Goal: Check status

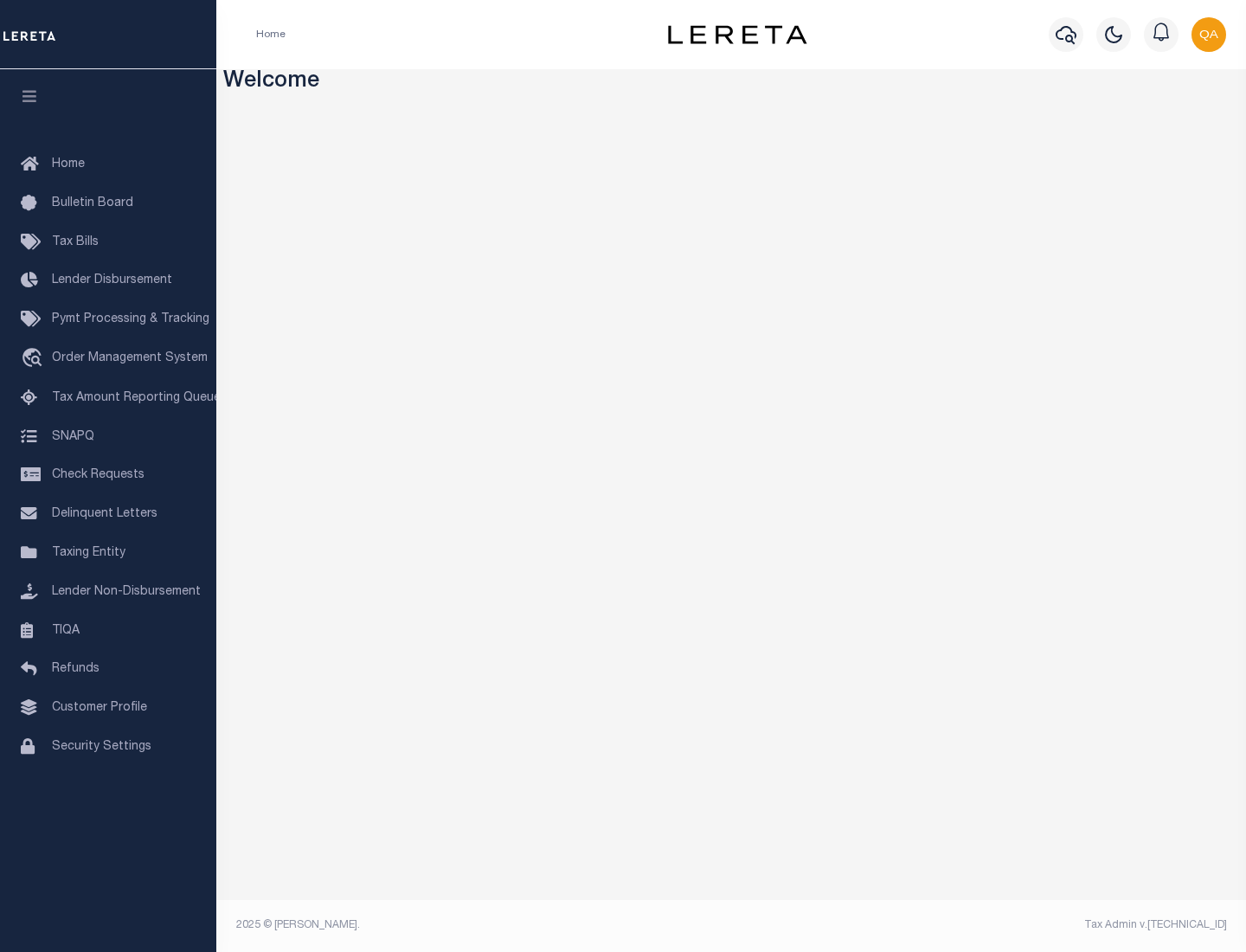
click at [109, 476] on span "Check Requests" at bounding box center [98, 476] width 93 height 12
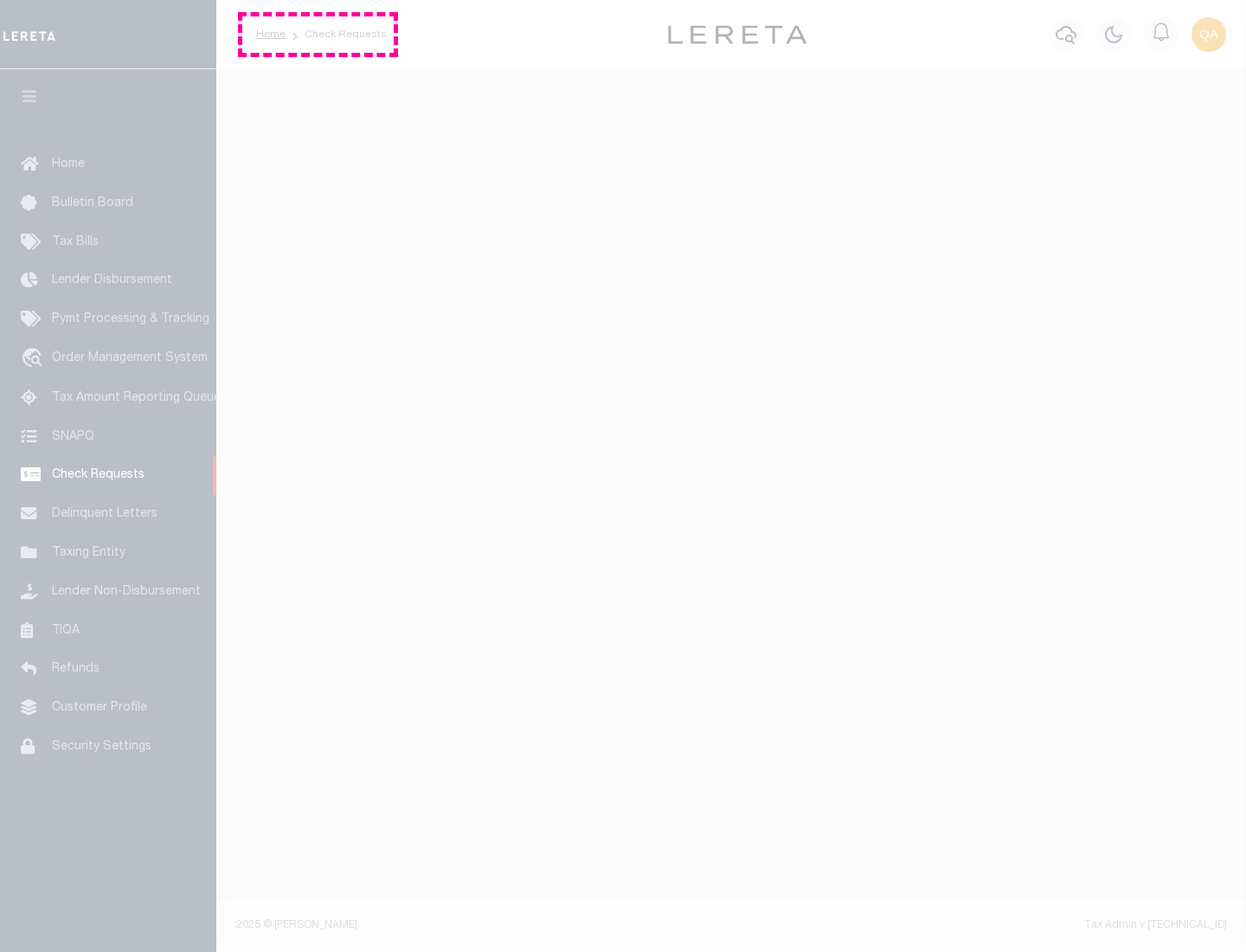
select select "50"
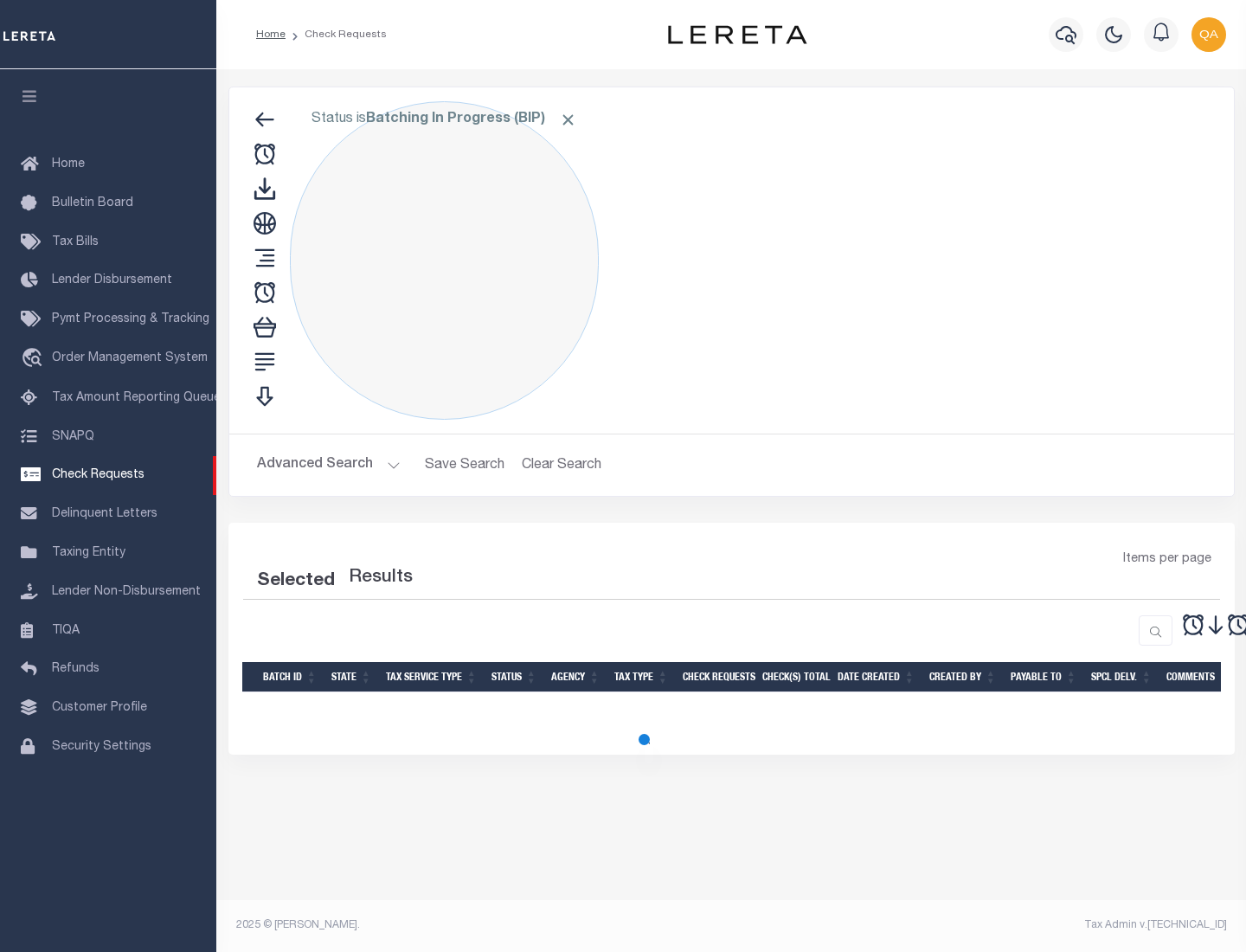
select select "50"
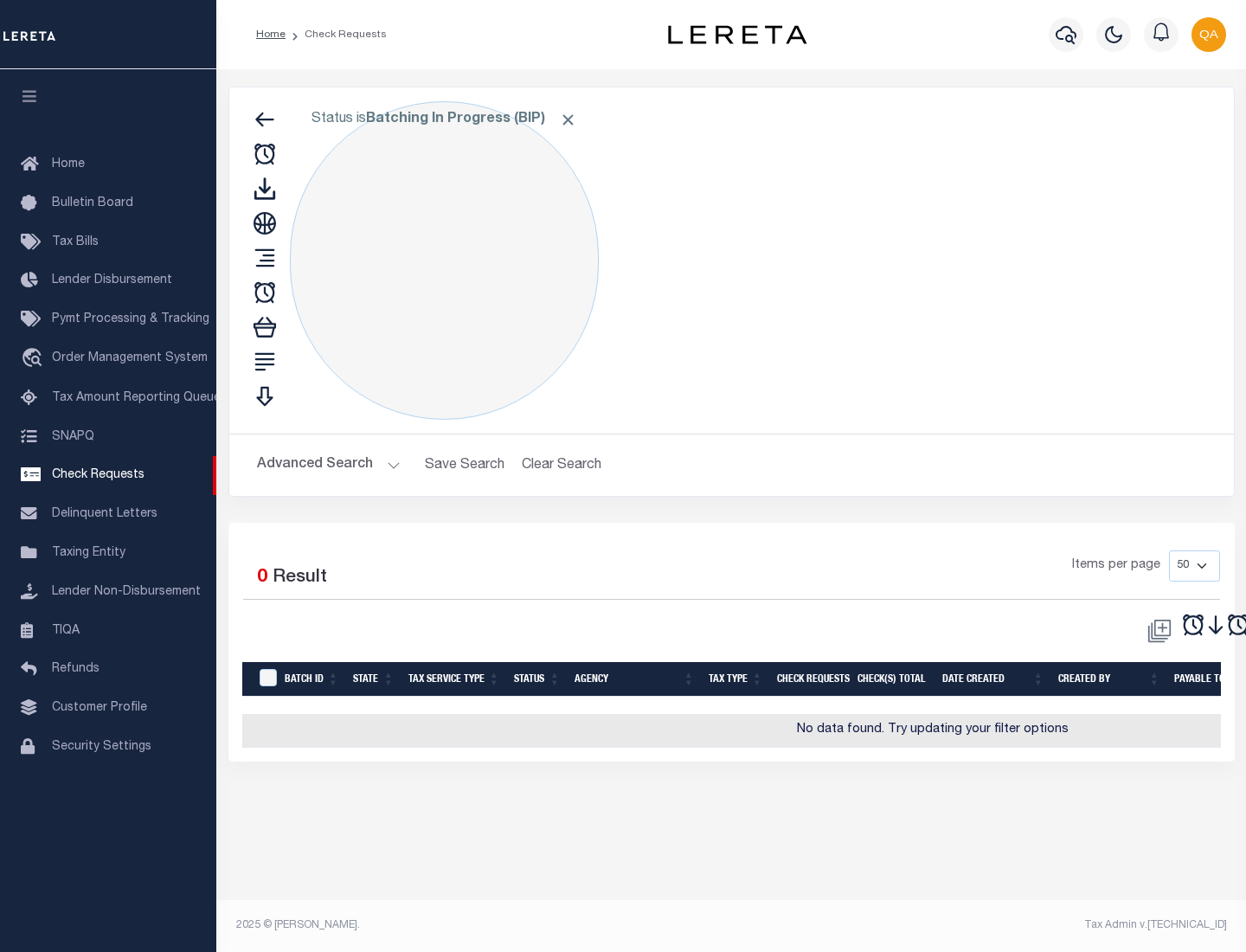
click at [568, 119] on span "Click to Remove" at bounding box center [567, 119] width 18 height 18
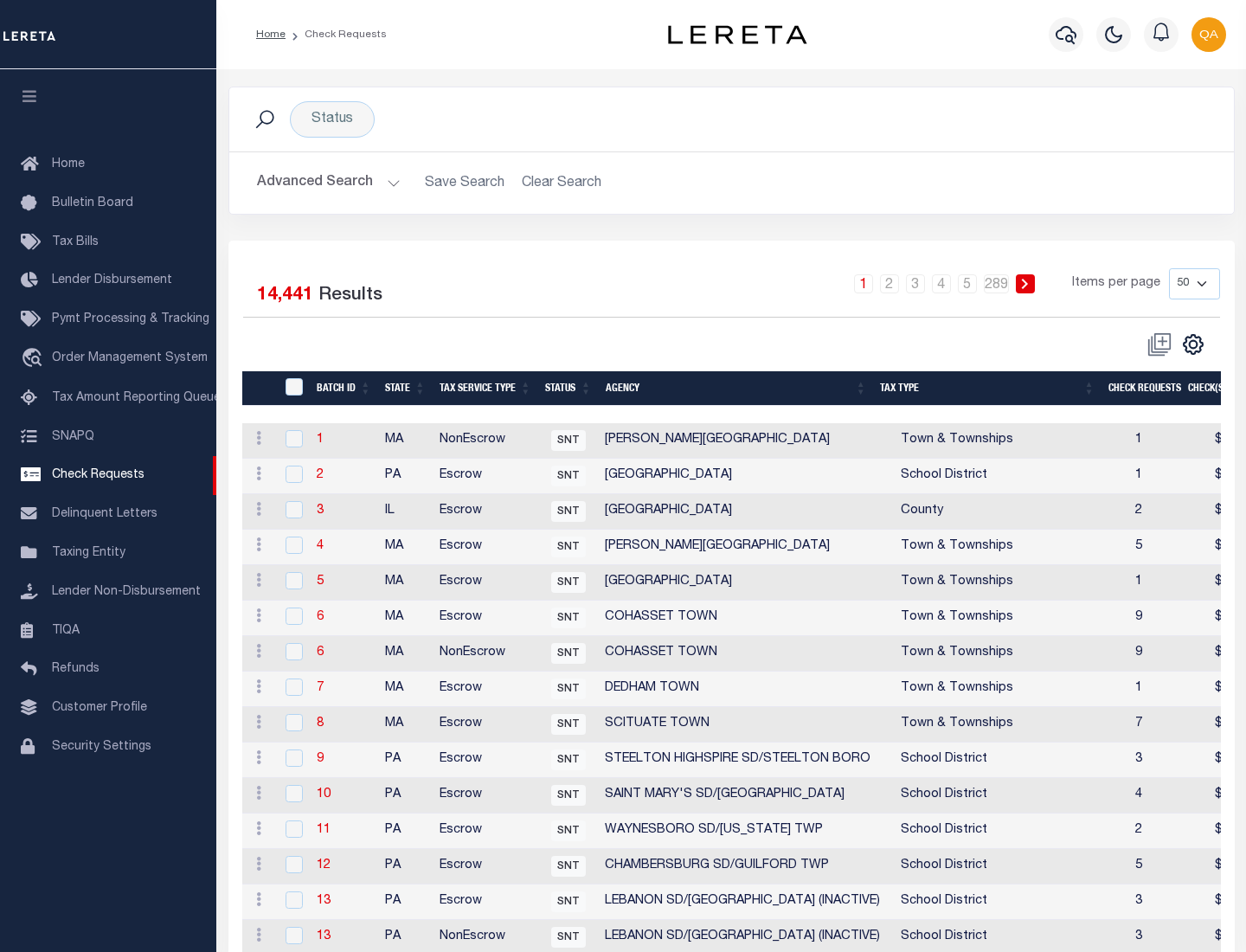
scroll to position [835, 0]
